Goal: Use online tool/utility: Utilize a website feature to perform a specific function

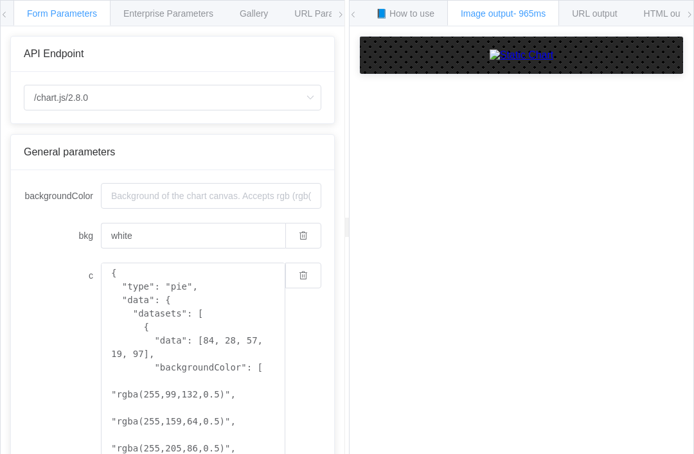
click at [70, 279] on label "c" at bounding box center [62, 276] width 77 height 26
click at [101, 279] on textarea "{ "type": "pie", "data": { "datasets": [ { "data": [84, 28, 57, 19, 97], "backg…" at bounding box center [193, 402] width 184 height 278
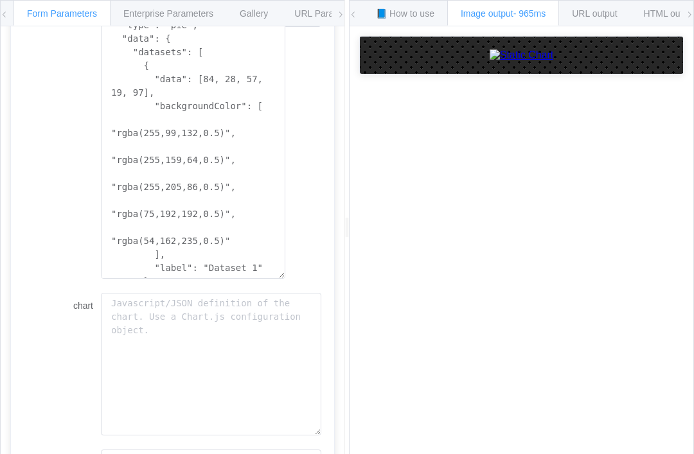
click at [40, 209] on div "c { "type": "pie", "data": { "datasets": [ { "data": [84, 28, 57, 19, 97], "bac…" at bounding box center [173, 140] width 298 height 278
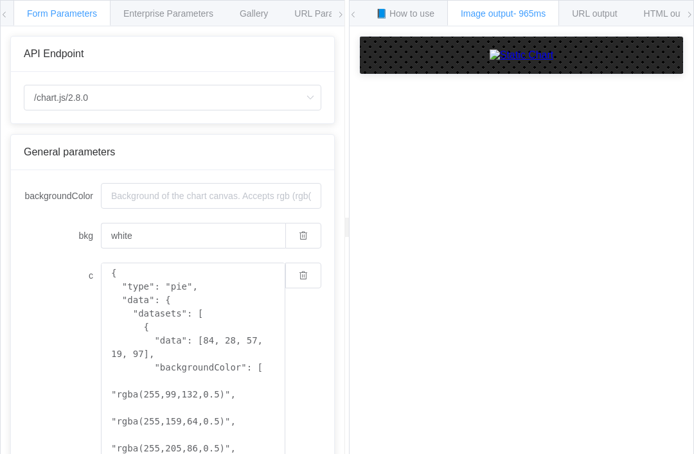
scroll to position [0, 0]
click at [316, 96] on icon at bounding box center [310, 98] width 16 height 26
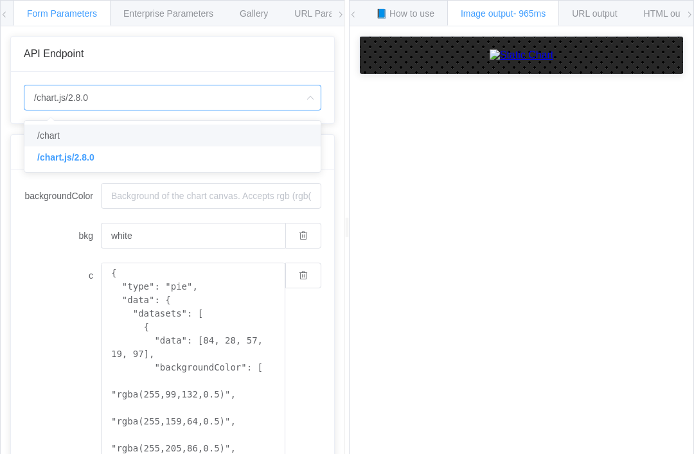
click at [44, 130] on span "/chart" at bounding box center [48, 135] width 22 height 10
type input "/chart"
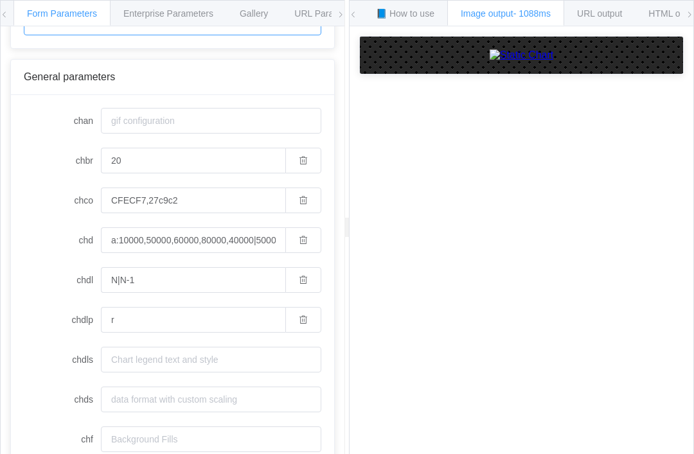
scroll to position [76, 0]
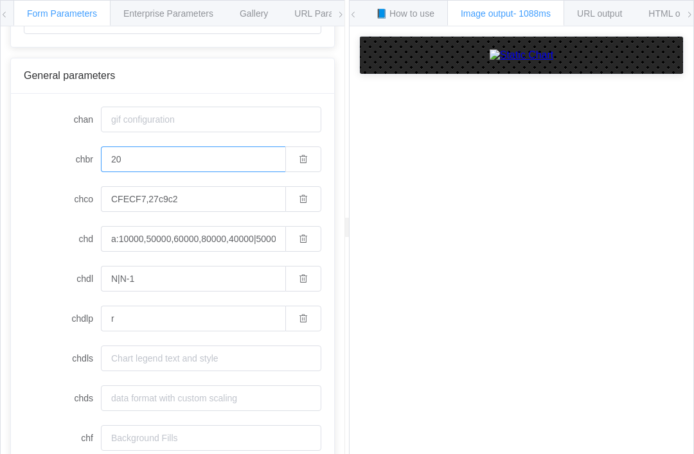
click at [134, 166] on input "20" at bounding box center [193, 160] width 184 height 26
type input "2"
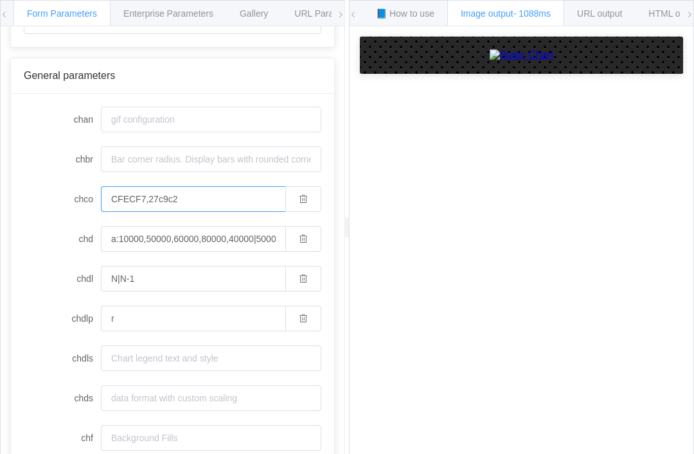
click at [206, 200] on input "CFECF7,27c9c2" at bounding box center [193, 199] width 184 height 26
type input "C"
click at [305, 244] on span "button" at bounding box center [303, 239] width 9 height 10
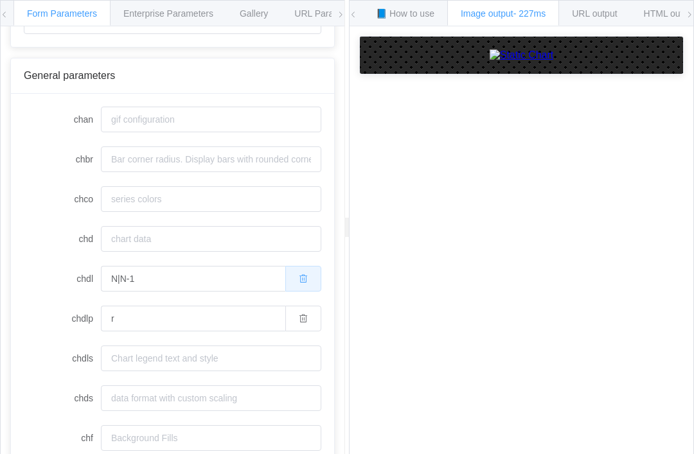
click at [313, 291] on button "button" at bounding box center [303, 279] width 36 height 26
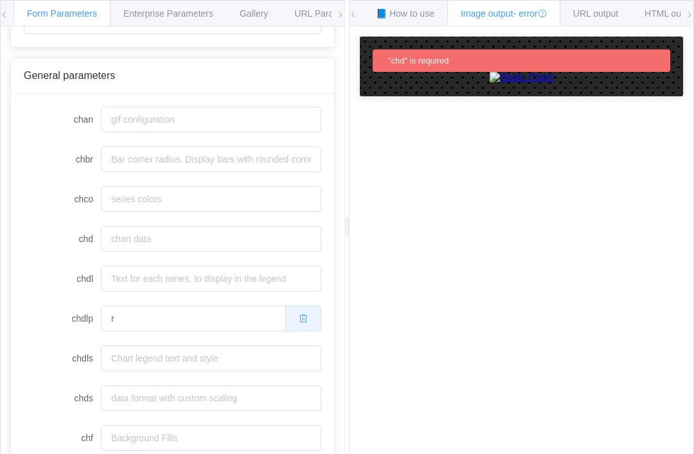
click at [308, 317] on button "button" at bounding box center [303, 319] width 36 height 26
